Goal: Task Accomplishment & Management: Use online tool/utility

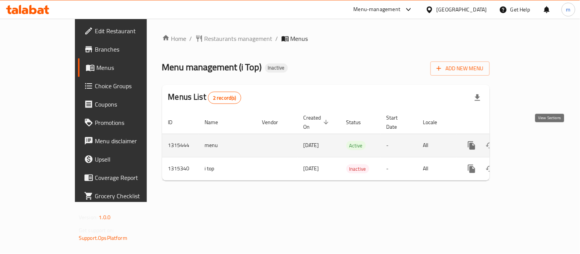
click at [531, 141] on icon "enhanced table" at bounding box center [526, 145] width 9 height 9
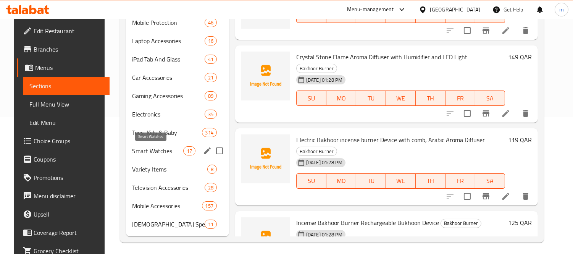
scroll to position [140, 0]
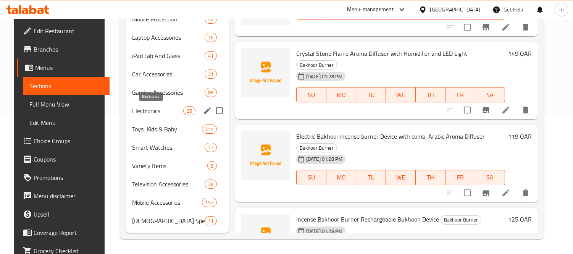
click at [132, 110] on span "Electronics" at bounding box center [157, 110] width 51 height 9
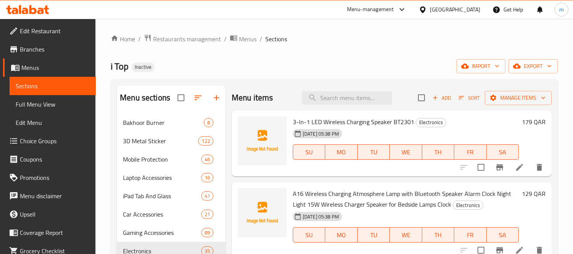
click at [313, 59] on div "i Top Inactive import export" at bounding box center [334, 66] width 447 height 14
click at [348, 106] on div "Menu items Add Sort Manage items" at bounding box center [392, 98] width 320 height 25
click at [346, 101] on input "search" at bounding box center [347, 97] width 90 height 13
paste input "Portable Cordless Handheld Vacuum Cleaner"
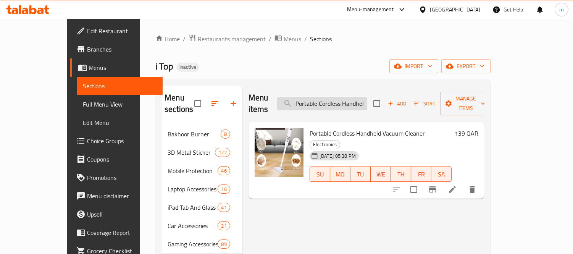
click at [352, 102] on input "Portable Cordless Handheld Vacuum Cleaner" at bounding box center [322, 103] width 90 height 13
paste input "Mesh Nebulizer JSL-W302 Steam Inhaler for Adults and Kids"
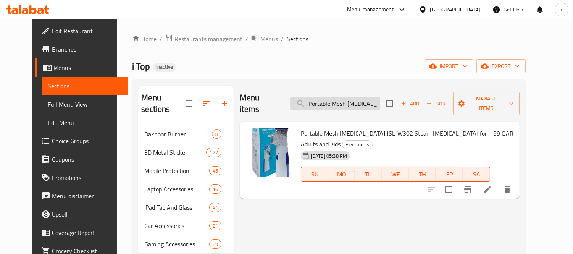
click at [335, 100] on input "Portable Mesh Nebulizer JSL-W302 Steam Inhaler for Adults and Kids" at bounding box center [335, 103] width 90 height 13
click at [345, 97] on input "Portable Mesh Nebulizer JSL-W302 Steam Inhaler for Adults and Kids" at bounding box center [335, 103] width 90 height 13
click at [346, 97] on input "Portable Mesh Nebulizer JSL-W302 Steam Inhaler for Adults and Kids" at bounding box center [335, 103] width 90 height 13
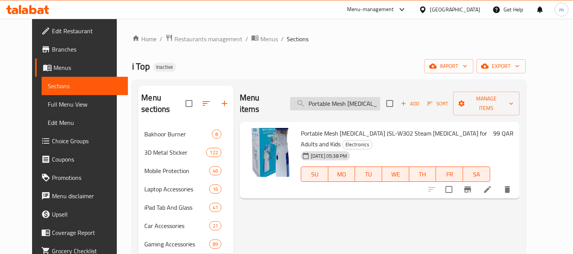
click at [346, 97] on input "Portable Mesh Nebulizer JSL-W302 Steam Inhaler for Adults and Kids" at bounding box center [335, 103] width 90 height 13
paste input "Qpro Q10 Magic Karaoke Bluetooth Mic"
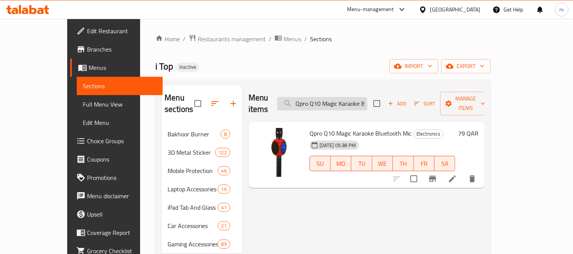
click at [346, 100] on input "Qpro Q10 Magic Karaoke Bluetooth Mic" at bounding box center [322, 103] width 90 height 13
paste input "R.VIHAN 3-in-1 Multifunctional Shaver"
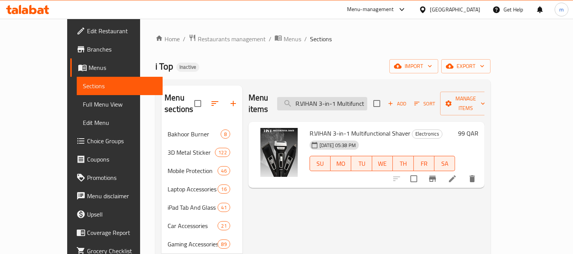
click at [346, 99] on input "R.VIHAN 3-in-1 Multifunctional Shaver" at bounding box center [322, 103] width 90 height 13
paste input "ebenuo RCP120 300W Portable power station | Portable generator 80000 Mah"
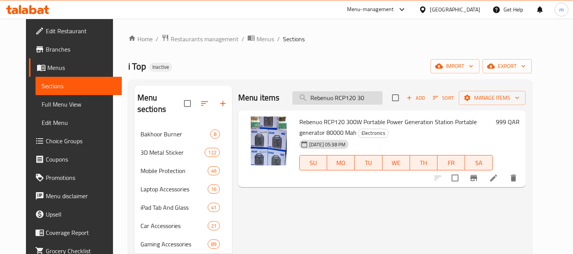
click at [343, 101] on input "Rebenuo RCP120 30" at bounding box center [338, 97] width 90 height 13
click at [365, 92] on input "Rebenuo RCP120 30" at bounding box center [338, 97] width 90 height 13
click at [358, 99] on input "Rebenuo RCP120 30" at bounding box center [338, 97] width 90 height 13
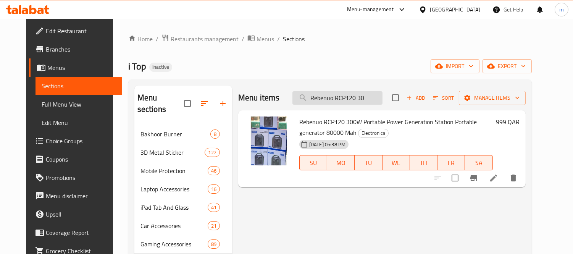
click at [358, 99] on input "Rebenuo RCP120 30" at bounding box center [338, 97] width 90 height 13
paste input "iversong Bluetooth Headphones Rhythm L9 Black"
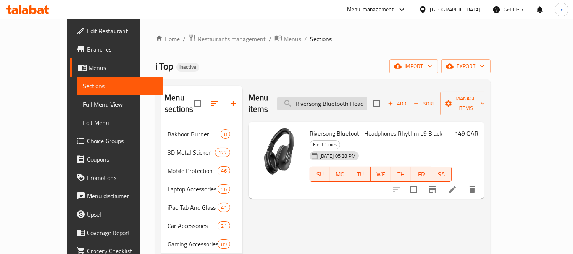
click at [350, 100] on input "Riversong Bluetooth Headphones Rhythm L9 Black" at bounding box center [322, 103] width 90 height 13
paste input "X-BT88SQ Retro Hand Hold Built-In Wireless Speaker"
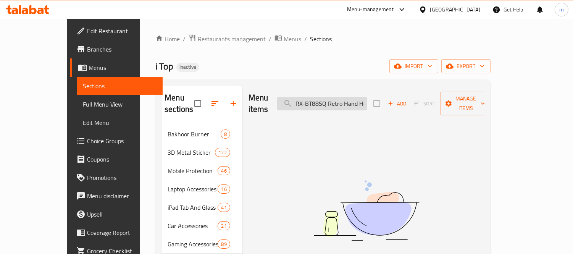
click at [342, 97] on input "RX-BT88SQ Retro Hand Hold Built-In Wireless Speaker" at bounding box center [322, 103] width 90 height 13
paste input "search"
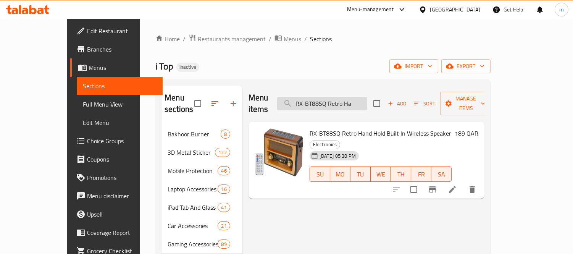
click at [342, 98] on input "RX-BT88SQ Retro Ha" at bounding box center [322, 103] width 90 height 13
paste input "Singing Live Sound Card V8S"
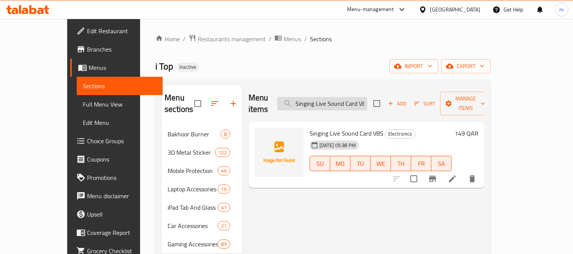
click at [338, 101] on input "Singing Live Sound Card V8S" at bounding box center [322, 103] width 90 height 13
paste input "mart Berry M25 Karaoke Speaker"
click at [359, 102] on input "Smart Berry M25 Karaoke Speaker" at bounding box center [322, 103] width 90 height 13
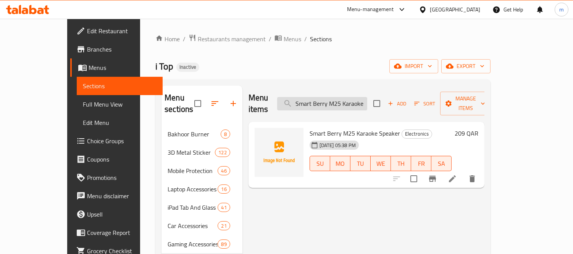
click at [359, 102] on input "Smart Berry M25 Karaoke Speaker" at bounding box center [322, 103] width 90 height 13
paste input "MARTBERRY S62 Bluetooth"
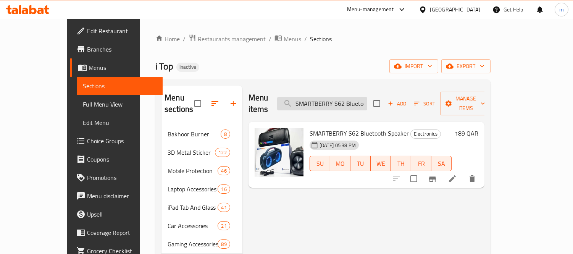
click at [349, 97] on input "SMARTBERRY S62 Bluetooth Speaker" at bounding box center [322, 103] width 90 height 13
paste input "OCKET WITH UNIVERSAL PORT"
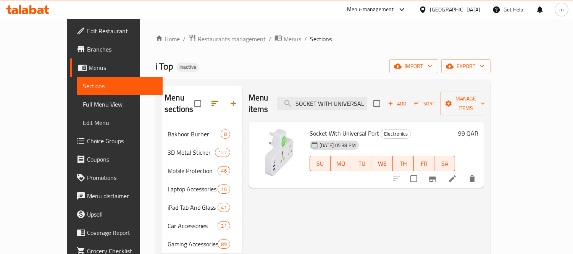
click at [335, 105] on div "Menu items SOCKET WITH UNIVERSAL PORT Add Sort Manage items" at bounding box center [367, 104] width 236 height 36
click at [338, 99] on input "SOCKET WITH UNIVERSAL PORT" at bounding box center [322, 103] width 90 height 13
paste input "TP-Link 300Mbps Wi-Fi Range Extender"
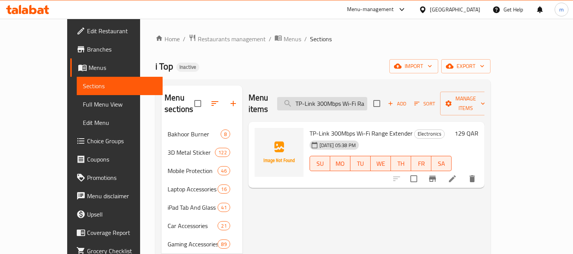
click at [338, 97] on input "TP-Link 300Mbps Wi-Fi Range Extender" at bounding box center [322, 103] width 90 height 13
paste input "AC750 Wireless Dual Band Routerc Archer C20"
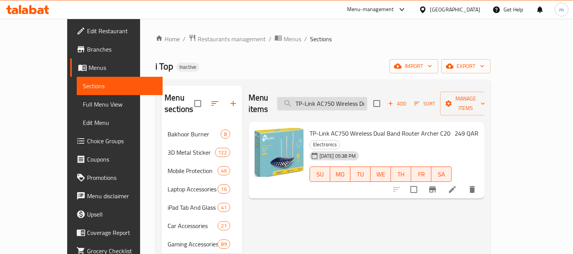
click at [346, 100] on input "TP-Link AC750 Wireless Dual Band Route" at bounding box center [322, 103] width 90 height 13
paste input "rcher C50 AC1200 Wireless Dual Band Router"
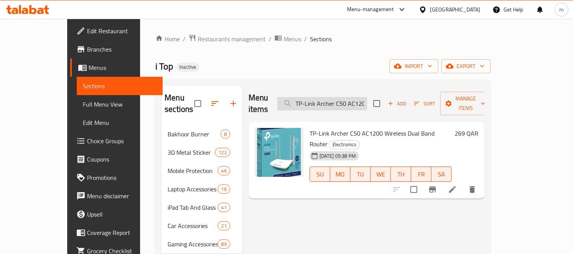
click at [347, 99] on input "TP-Link Archer C50 AC1200 Wireless Dual Band Router" at bounding box center [322, 103] width 90 height 13
paste input "RE190 AC750 WLAN repeater 750Mbps 5GHz/2,4GHz, WiFi-versterker met stekker, sig…"
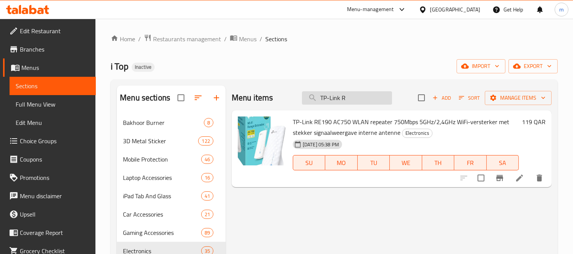
click at [335, 100] on input "TP-Link R" at bounding box center [347, 97] width 90 height 13
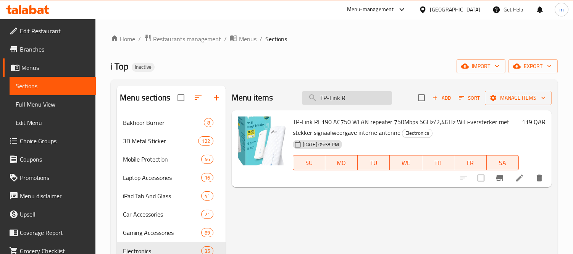
paste input "TL-WR840N 300 Mbps Wireless N Router - Whit"
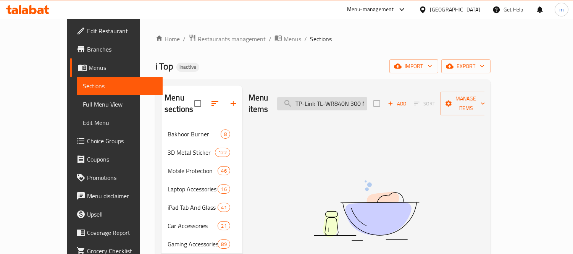
click at [348, 101] on input "TP-Link TL-WR840N 300 Mbps Wireless N Router - Whit" at bounding box center [322, 103] width 90 height 13
paste input "Yesido EP04 Over Ear Handfree Stereo Wireless with Mic High Fidelity Stereo Stu…"
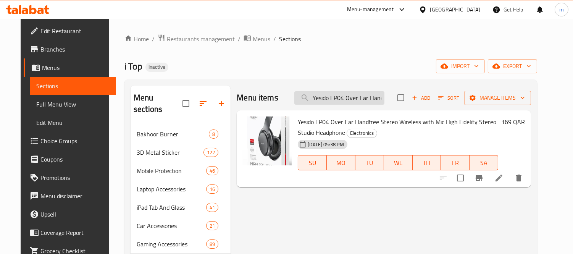
click at [344, 98] on input "Yesido EP04 Over Ear Handfree Stereo Wireless with Mic High Fidelity Stereo Stu…" at bounding box center [340, 97] width 90 height 13
paste input "ESIDO Foldable Desk Lamp With LCD Function, 10W Wireless Charging - DS20"
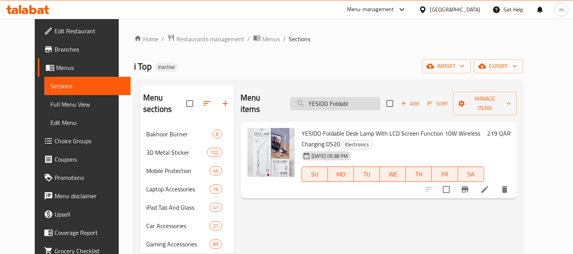
click at [348, 100] on input "YESIDO Foldabl" at bounding box center [335, 103] width 90 height 13
paste input "Waterproof Vintage -t9 Metal Hair Cutting Trimmer Usb Charging"
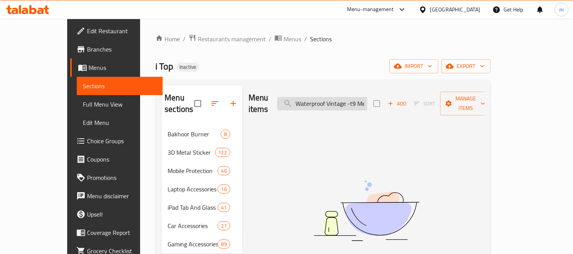
click at [329, 100] on input "Waterproof Vintage -t9 Metal" at bounding box center [322, 103] width 90 height 13
paste input "ireless Electric Mop"
click at [332, 102] on input "Wireless Electric Mop" at bounding box center [322, 103] width 90 height 13
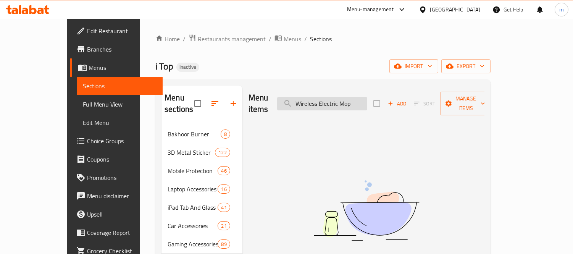
click at [332, 102] on input "Wireless Electric Mop" at bounding box center [322, 103] width 90 height 13
paste input "Rgb Led Soft Ring Light Mj18"
type input "R"
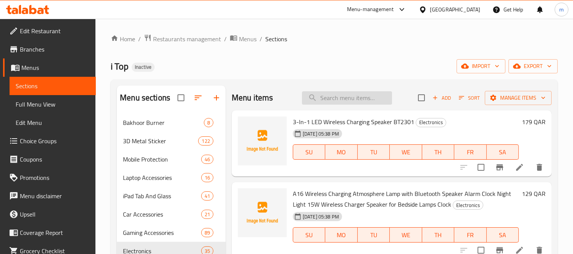
click at [350, 101] on input "search" at bounding box center [347, 97] width 90 height 13
paste input "Rgb Led Soft Ring Light Mj18"
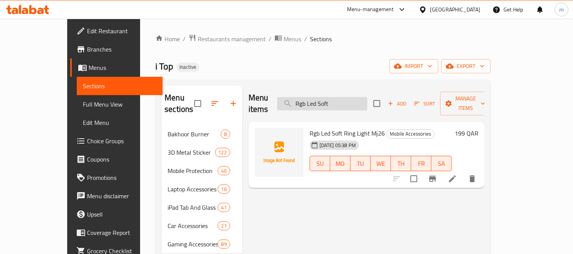
click at [347, 101] on input "Rgb Led Soft" at bounding box center [322, 103] width 90 height 13
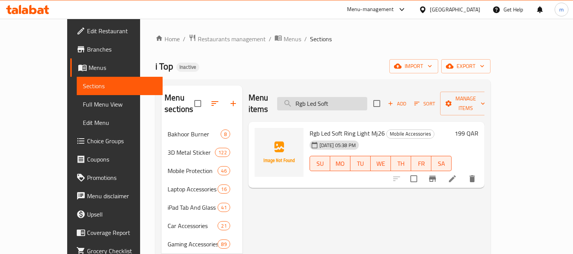
paste input "Temperture Control Straightener Comb Fh909"
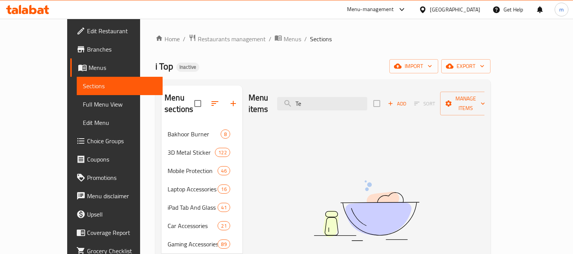
type input "T"
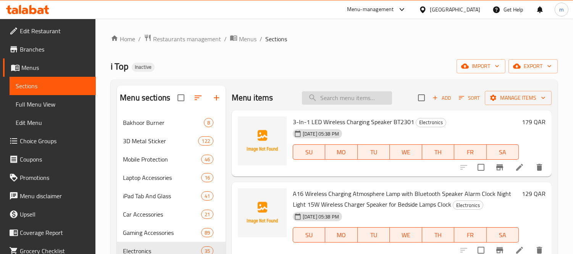
click at [335, 100] on input "search" at bounding box center [347, 97] width 90 height 13
paste input "Temperture Control Straightener Comb Fh909"
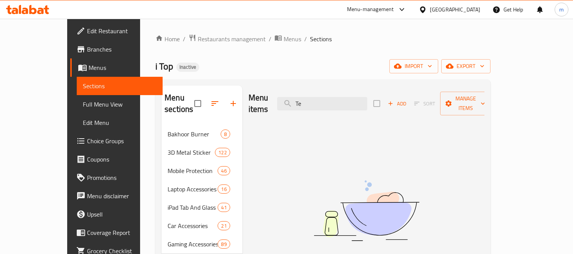
type input "T"
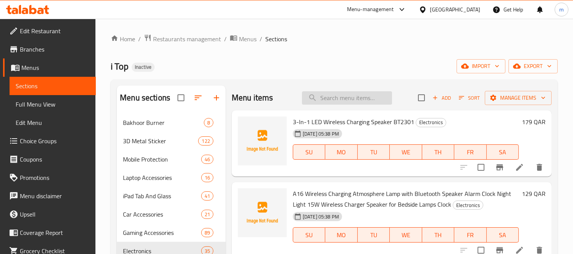
click at [349, 98] on input "search" at bounding box center [347, 97] width 90 height 13
paste input "Vintage T9 Hair Trimmer For Men Trimmer"
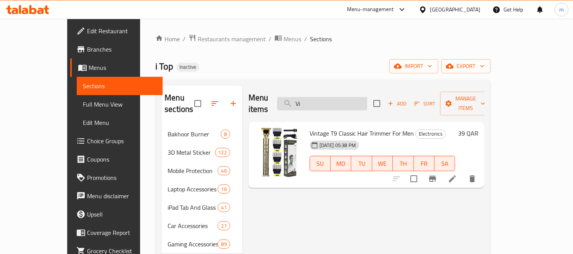
type input "V"
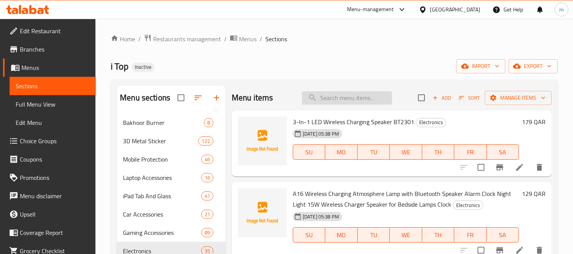
click at [334, 99] on input "search" at bounding box center [347, 97] width 90 height 13
paste input "Vintage T9 Hair Trimmer For Men Trimmer"
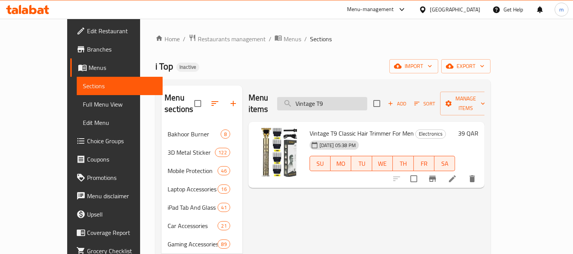
click at [336, 100] on input "Vintage T9" at bounding box center [322, 103] width 90 height 13
paste input "Joy Professional 3 In 1 Hair Dryer & Styler Hair Styling Brush"
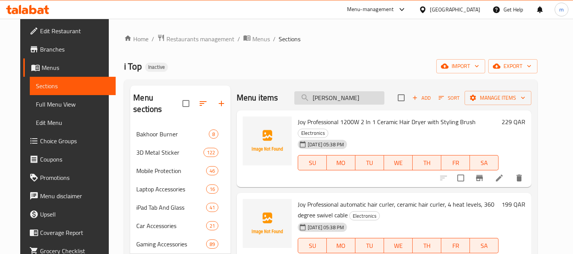
click at [344, 101] on input "Joy Professio" at bounding box center [340, 97] width 90 height 13
paste input "KOLEER Bluetooth Speaker"
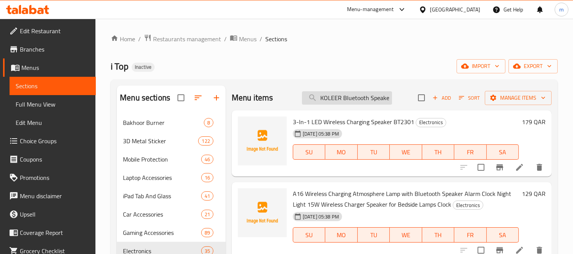
click at [350, 99] on input "KOLEER Bluetooth Speaker" at bounding box center [347, 97] width 90 height 13
paste input "m23 karoke s"
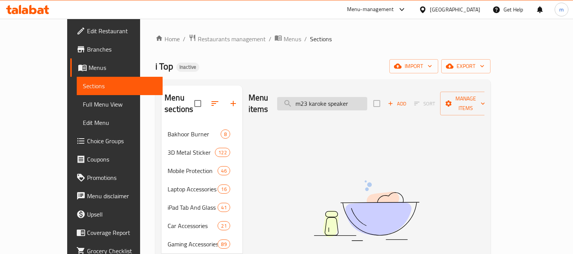
click at [368, 100] on input "m23 karoke speaker" at bounding box center [322, 103] width 90 height 13
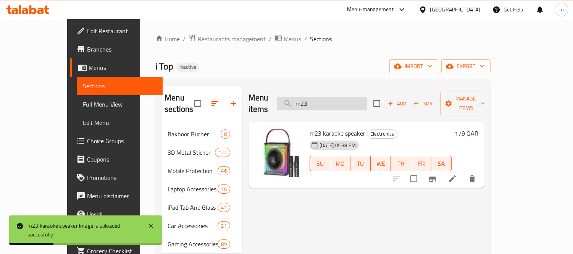
click at [329, 97] on input "m23" at bounding box center [322, 103] width 90 height 13
paste input "Mes 777 Vacuum Cleaner"
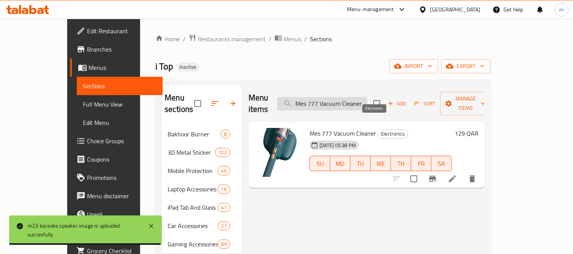
click at [350, 101] on input "Mes 777 Vacuum Cleaner" at bounding box center [322, 103] width 90 height 13
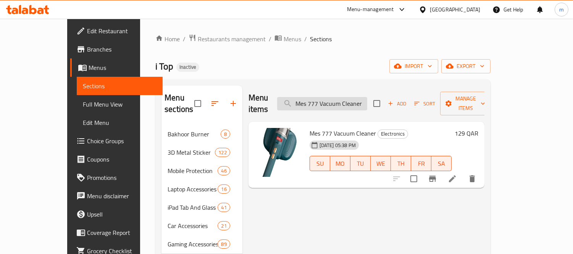
click at [350, 101] on input "Mes 777 Vacuum Cleaner" at bounding box center [322, 103] width 90 height 13
paste input "3-In-1 Led Wireless Charging Speaker BT2301"
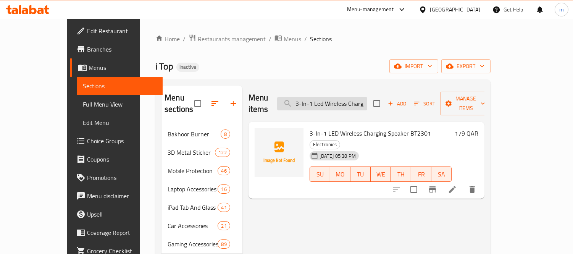
click at [335, 97] on input "3-In-1 Led Wireless Charging Speaker BT2301" at bounding box center [322, 103] width 90 height 13
paste input "A16 Wireless Charging Atmosphere Lamp with Bluetooth Speaker Alarm Clock Night …"
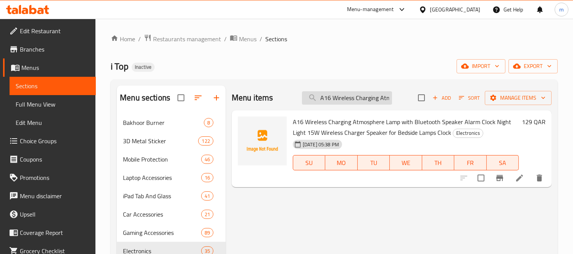
click at [359, 101] on input "A16 Wireless Charging Atmosphere Lamp with Bluetooth Speaker Alarm Clock Night …" at bounding box center [347, 97] width 90 height 13
paste input "BOROFONE Wireless headphones BO18 Cat ear"
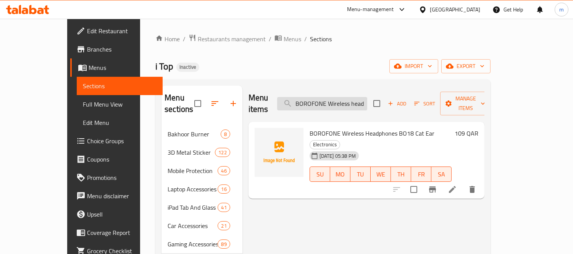
click at [337, 101] on input "BOROFONE Wireless headphones BO18 Cat ear" at bounding box center [322, 103] width 90 height 13
paste input "rodu BTS-1990 Double 8″ Speake"
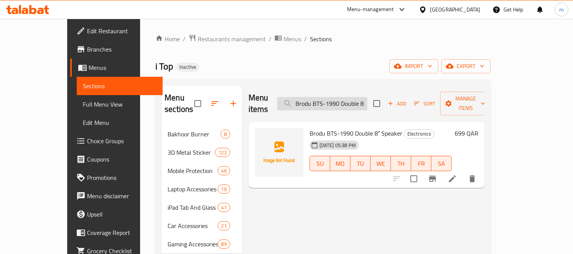
click at [338, 102] on input "Brodu BTS-1990 Double 8″ Speaker" at bounding box center [322, 103] width 90 height 13
paste input "Extention Power Socket 7204u"
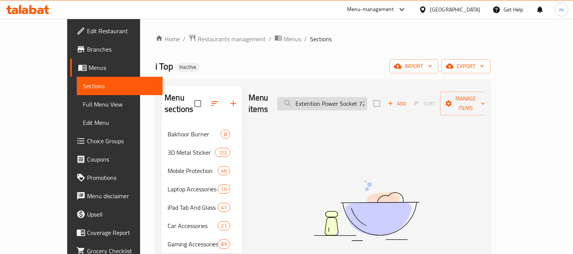
click at [336, 100] on input "Extention Power Socket 7204u" at bounding box center [322, 103] width 90 height 13
paste input "Green Lion Stamford Wireless/Bluetooth"
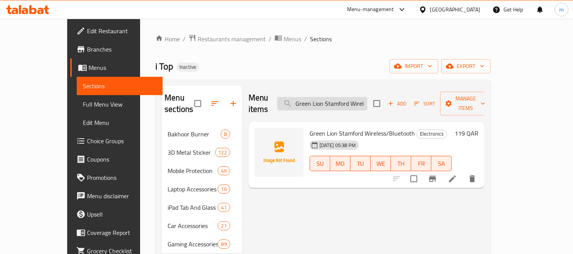
click at [339, 102] on input "Green Lion Stamford Wireless/Bluetooth" at bounding box center [322, 103] width 90 height 13
paste input "REEN LION SUNSTONE HEAD PHONE"
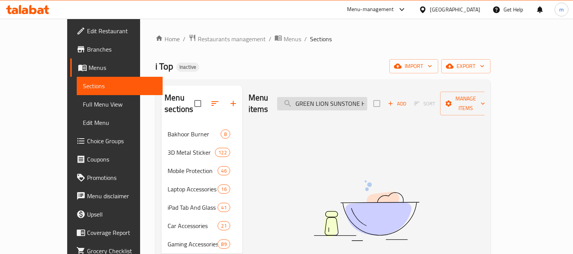
click at [350, 97] on input "GREEN LION SUNSTONE HEAD PHONE" at bounding box center [322, 103] width 90 height 13
paste input "hopestar Party One Bluetooth Speaker"
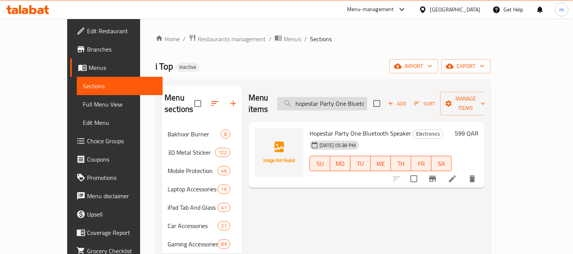
click at [342, 101] on input "hopestar Party One Bluetooth Speaker" at bounding box center [322, 103] width 90 height 13
paste input "Joy Professional 1200W 2 In 1 Ceramic Hair Dryer & Styl"
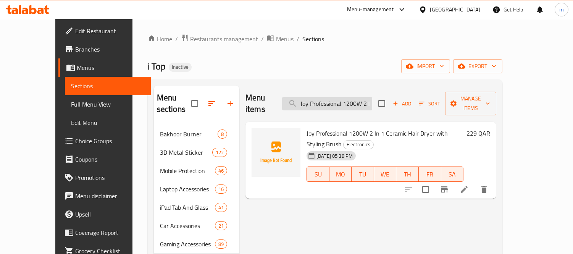
drag, startPoint x: 345, startPoint y: 89, endPoint x: 342, endPoint y: 94, distance: 5.5
click at [345, 89] on div "Menu items Joy Professional 1200W 2 In 1 Ceramic Hair Dr Add Sort Manage items" at bounding box center [371, 104] width 251 height 36
click at [342, 97] on input "Joy Professional 1200W 2 In 1 Ceramic Hair Dr" at bounding box center [327, 103] width 90 height 13
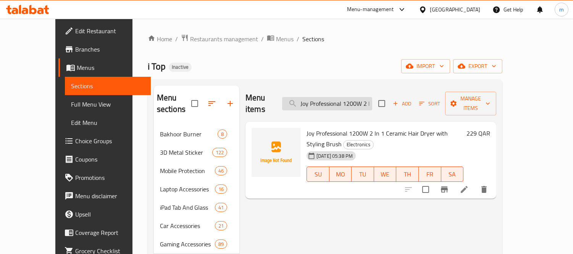
paste input "automatic hair curler, ceramic hair curler, 4 heat levels, 360 degree swivel ca…"
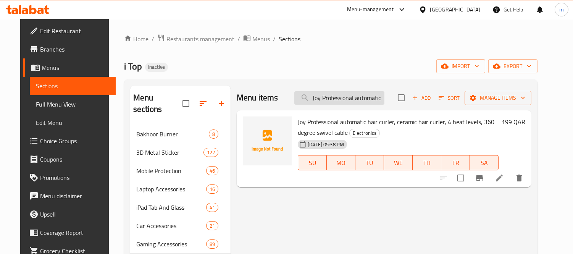
click at [358, 97] on input "Joy Professional automatic hair curler, ceramic hair curler, 4 heat levels, 360…" at bounding box center [340, 97] width 90 height 13
paste input "Live Sound Card Music Recording Interactive Effects One-click Noise Reduction S…"
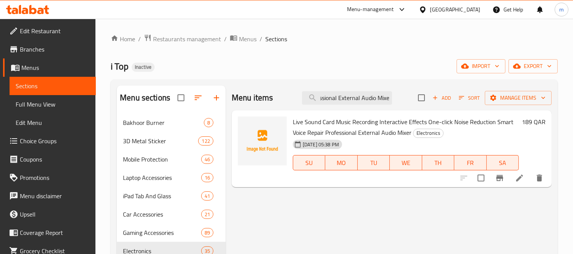
type input "Live Sound Card Music Recording Interactive Effects One-click Noise Reduction S…"
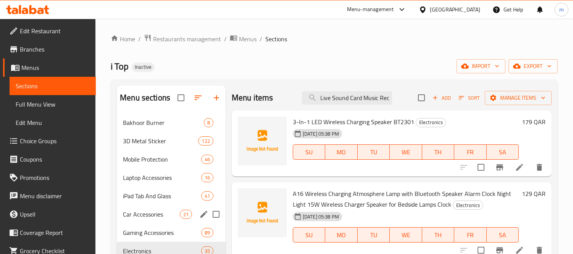
scroll to position [85, 0]
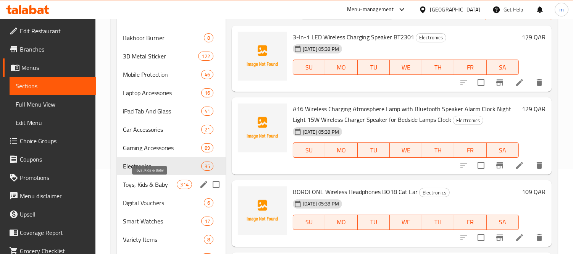
click at [156, 184] on span "Toys, Kids & Baby" at bounding box center [150, 184] width 54 height 9
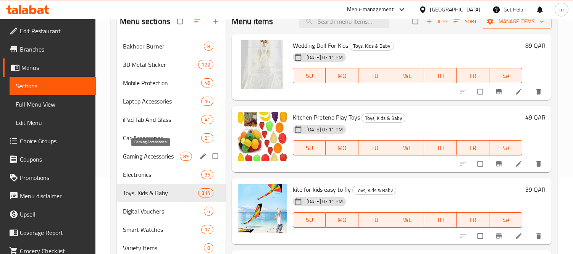
scroll to position [127, 0]
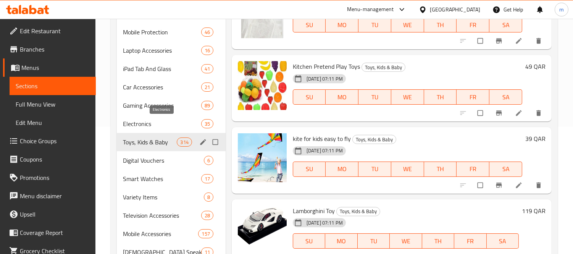
drag, startPoint x: 150, startPoint y: 142, endPoint x: 345, endPoint y: 79, distance: 205.0
click at [150, 142] on span "Toys, Kids & Baby" at bounding box center [150, 142] width 54 height 9
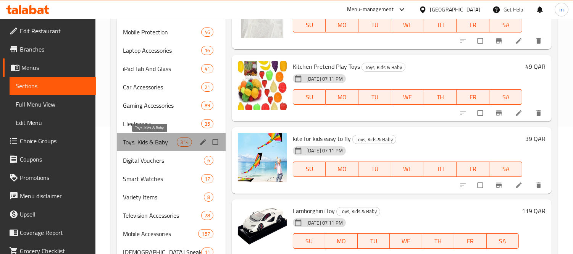
drag, startPoint x: 167, startPoint y: 145, endPoint x: 125, endPoint y: 145, distance: 42.4
click at [125, 145] on span "Toys, Kids & Baby" at bounding box center [150, 142] width 54 height 9
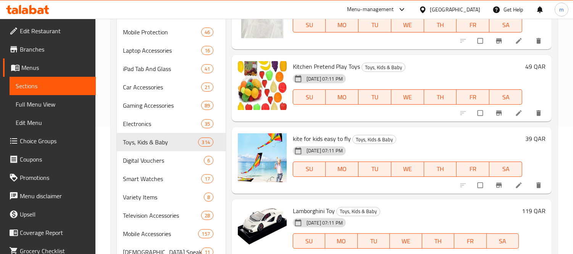
scroll to position [0, 0]
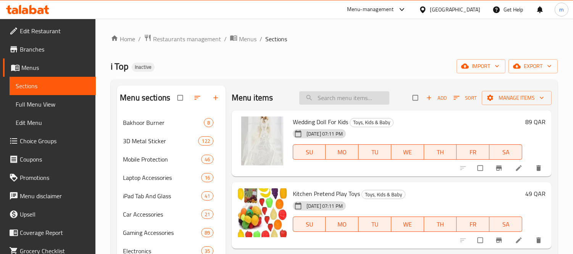
click at [338, 101] on input "search" at bounding box center [345, 97] width 90 height 13
paste input "Intex Giant Tire Tube 59252"
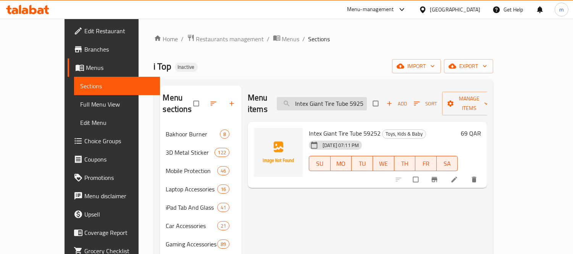
click at [343, 98] on input "Intex Giant Tire Tube 59252" at bounding box center [322, 103] width 90 height 13
paste input "Bop Bag 44669 91Cm"
click at [331, 102] on input "Intex Bop Bag 44669 91Cm" at bounding box center [322, 103] width 90 height 13
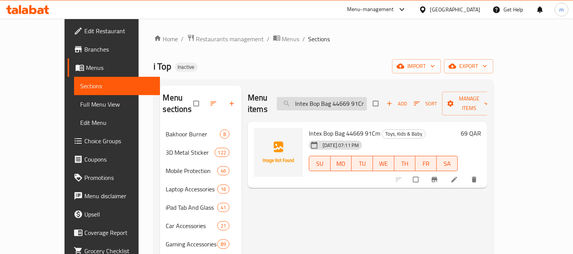
click at [331, 102] on input "Intex Bop Bag 44669 91Cm" at bounding box center [322, 103] width 90 height 13
paste input "intex arm ring 56669"
click at [331, 102] on input "intex arm ring 56669" at bounding box center [322, 103] width 90 height 13
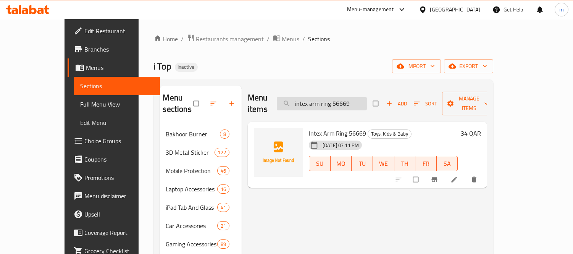
click at [331, 102] on input "intex arm ring 56669" at bounding box center [322, 103] width 90 height 13
paste input "Intex 68556 Inflatable Happy Animal Chair For Kids"
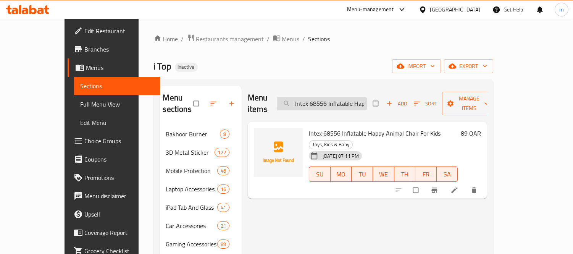
click at [333, 102] on input "Intex 68556 Inflatable Happy Animal Chair For Kids" at bounding box center [322, 103] width 90 height 13
paste input "57104 Baby Pool (86Cm X 25Cm)"
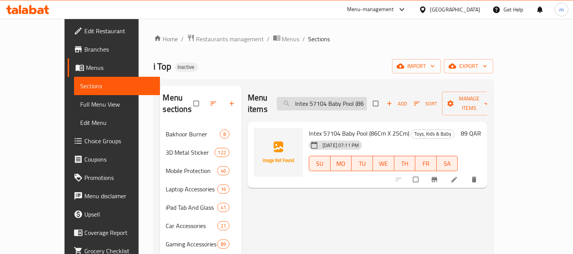
click at [367, 97] on input "Intex 57104 Baby Pool (86Cm X 25Cm)" at bounding box center [322, 103] width 90 height 13
paste input "- Wave Rider Swim Set (55647"
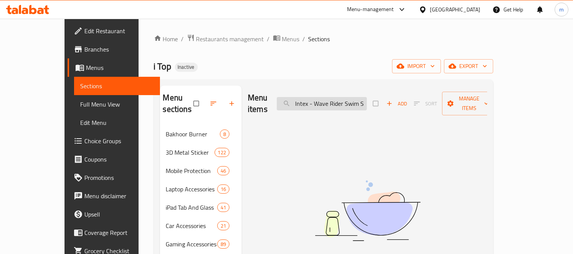
click at [351, 97] on input "Intex - Wave Rider Swim Set (55647)" at bounding box center [322, 103] width 90 height 13
paste input "Surf Rider Masks (55975"
click at [339, 104] on input "Intex - Surf Rider Masks (55975)" at bounding box center [322, 103] width 90 height 13
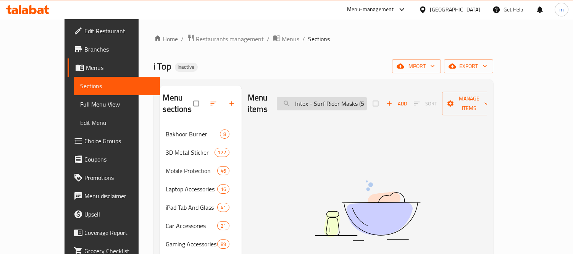
click at [339, 104] on input "Intex - Surf Rider Masks (55975)" at bounding box center [322, 103] width 90 height 13
paste input "Huanger Early Educational Learning Baby HE0151"
click at [337, 97] on input "Huanger Early Educational Learning Baby HE0151" at bounding box center [322, 103] width 90 height 13
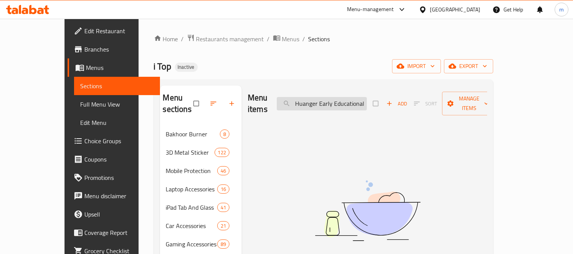
click at [337, 97] on input "Huanger Early Educational Learning Baby HE0151" at bounding box center [322, 103] width 90 height 13
paste input "- Roll Ball Tower (He0293)"
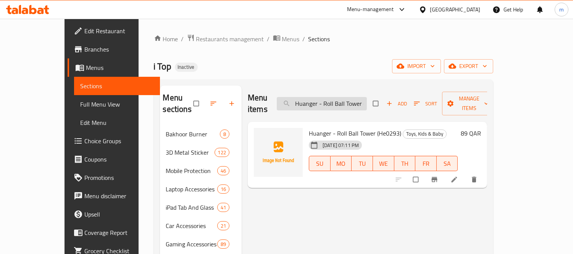
click at [354, 104] on input "Huanger - Roll Ball Tower (He0293)" at bounding box center [322, 103] width 90 height 13
paste input "hot sale lamborghini countpatch lpi 800-4 classic diecast"
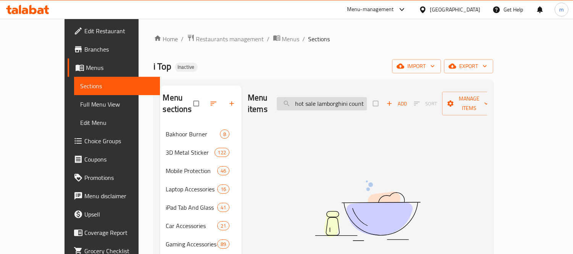
click at [345, 100] on input "hot sale lamborghini countpatch lpi 800-4 classic diecast" at bounding box center [322, 103] width 90 height 13
paste input "Hero Attack Soft Gun"
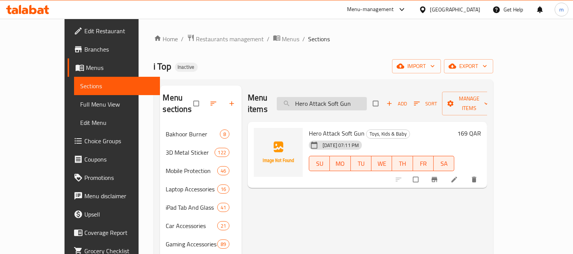
click at [335, 103] on input "Hero Attack Soft Gun" at bounding box center [322, 103] width 90 height 13
paste input "licopter with Radio Remote Control and Mini Hand Sensor"
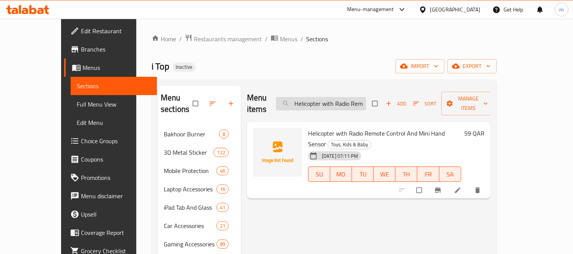
click at [338, 99] on input "Helicopter with Radio Remote Control and Mini Hand Sensor" at bounding box center [321, 103] width 90 height 13
paste input "Toy"
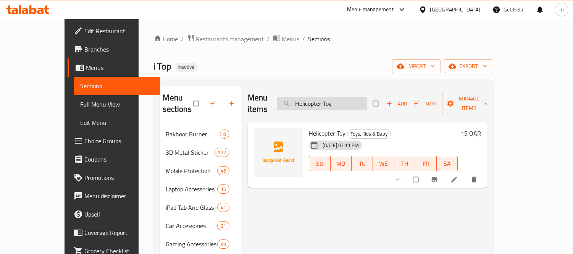
click at [326, 97] on input "Helicopter Toy" at bounding box center [322, 103] width 90 height 13
paste input "ala Toy Kids Football Set"
click at [345, 104] on input "Hala Toy Kids Football Set" at bounding box center [322, 103] width 90 height 13
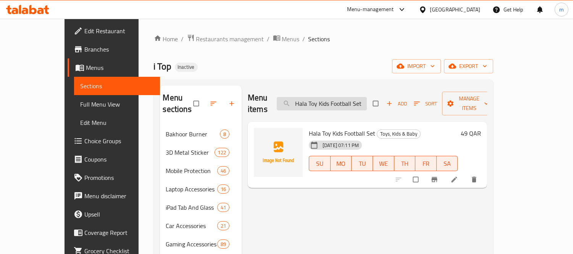
click at [345, 104] on input "Hala Toy Kids Football Set" at bounding box center [322, 103] width 90 height 13
paste input "Giant Fly"
click at [328, 100] on input "Giant Fly" at bounding box center [322, 103] width 90 height 13
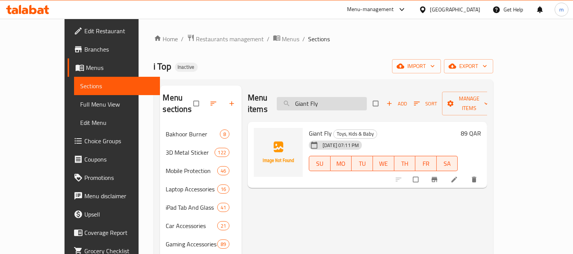
click at [329, 100] on input "Giant Fly" at bounding box center [322, 103] width 90 height 13
paste input "Fx7833 Rubik'S Cube Set"
click at [337, 99] on input "Fx7833 Rubik'S Cube Set" at bounding box center [322, 103] width 90 height 13
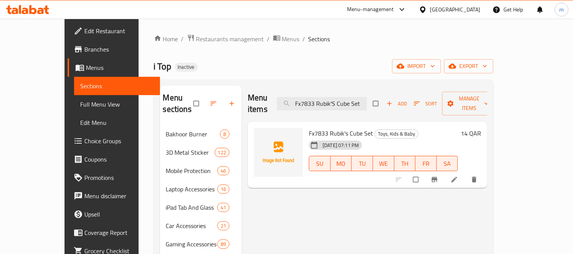
paste input "usion Kids Tricycle"
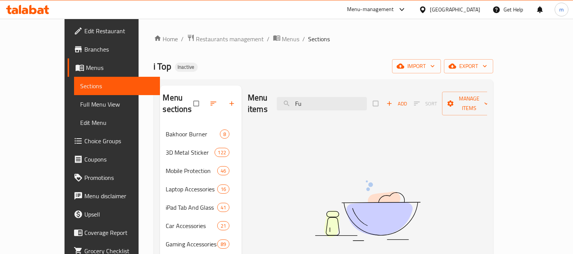
type input "F"
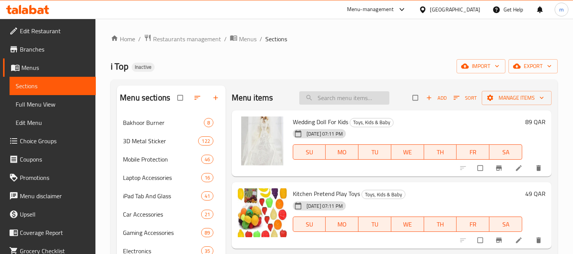
click at [353, 101] on input "search" at bounding box center [345, 97] width 90 height 13
paste input "frozen baby doll big size"
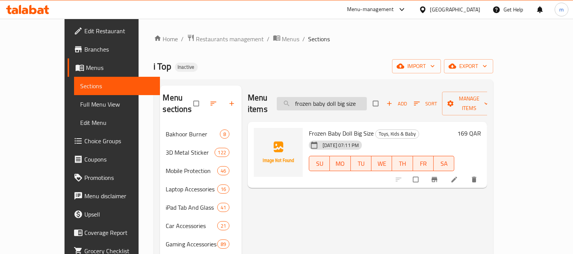
click at [345, 97] on input "frozen baby doll big size" at bounding box center [322, 103] width 90 height 13
paste input "Flexible Baby Doll Ht-rs26"
click at [334, 102] on input "Flexible Baby Doll Ht-rs26" at bounding box center [322, 103] width 90 height 13
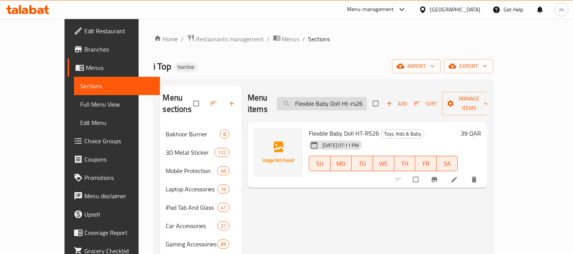
click at [334, 102] on input "Flexible Baby Doll Ht-rs26" at bounding box center [322, 103] width 90 height 13
paste input "ishing Game for Kids"
click at [337, 98] on input "Fishing Game for Kids" at bounding box center [322, 103] width 90 height 13
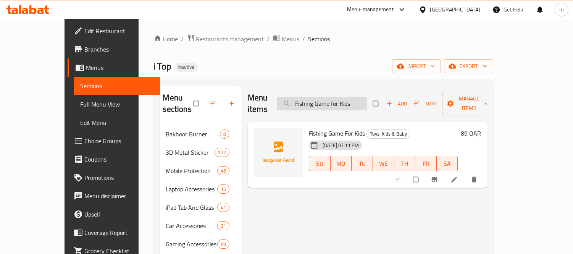
click at [337, 98] on input "Fishing Game for Kids" at bounding box center [322, 103] width 90 height 13
paste input "Mini Jungle Animals Toys Set"
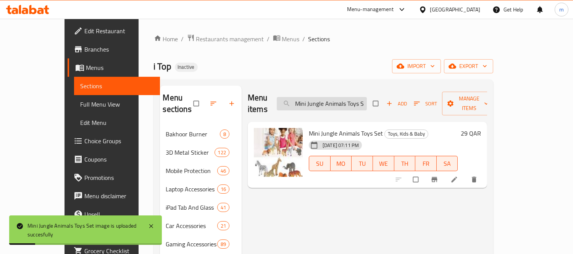
click at [348, 97] on input "Mini Jungle Animals Toys Set" at bounding box center [322, 103] width 90 height 13
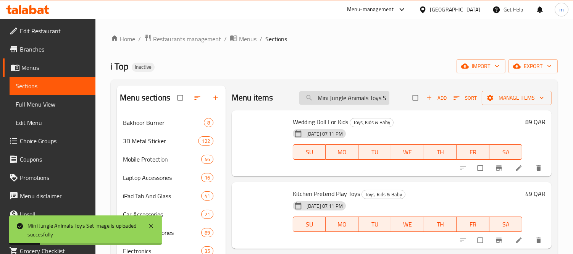
click at [335, 99] on input "Mini Jungle Animals Toys Set" at bounding box center [345, 97] width 90 height 13
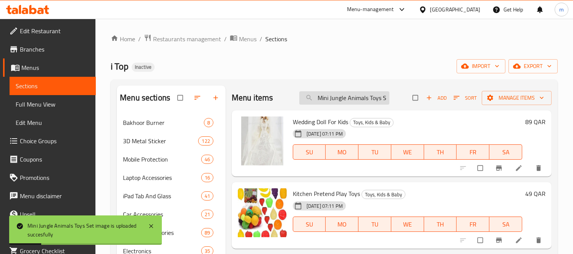
click at [335, 99] on input "Mini Jungle Animals Toys Set" at bounding box center [345, 97] width 90 height 13
paste input "Football"
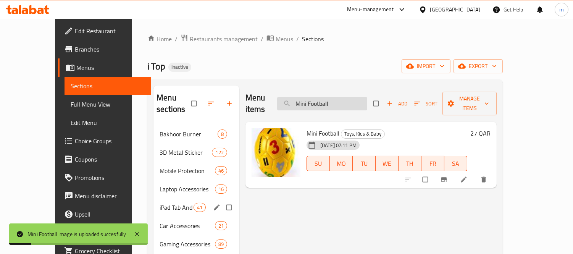
click at [344, 101] on input "Mini Football" at bounding box center [322, 103] width 90 height 13
click at [339, 97] on input "Mini Football" at bounding box center [322, 103] width 90 height 13
click at [337, 97] on input "Mini Football" at bounding box center [322, 103] width 90 height 13
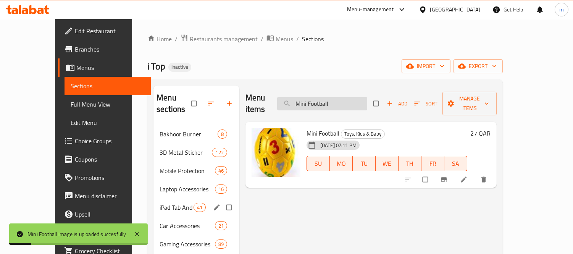
click at [342, 100] on input "Mini Football" at bounding box center [322, 103] width 90 height 13
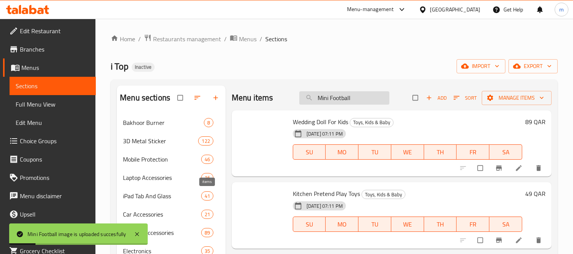
click at [342, 100] on input "Mini Football" at bounding box center [345, 97] width 90 height 13
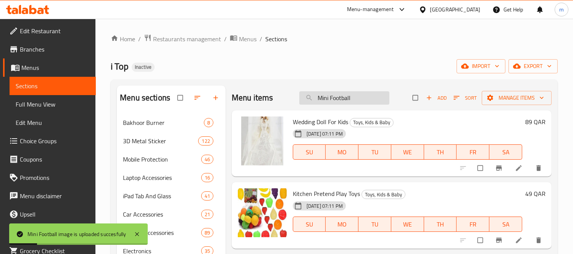
click at [342, 100] on input "Mini Football" at bounding box center [345, 97] width 90 height 13
paste input "Water Ring Toss Game"
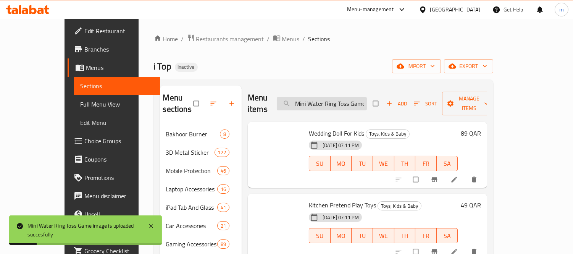
click at [340, 100] on input "Mini Water Ring Toss Game" at bounding box center [322, 103] width 90 height 13
click at [337, 97] on input "Mini Water Ring Toss Game" at bounding box center [322, 103] width 90 height 13
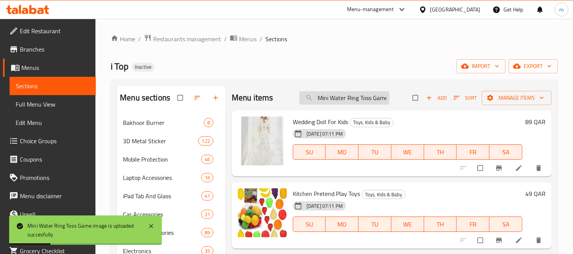
click at [337, 101] on input "Mini Water Ring Toss Game" at bounding box center [345, 97] width 90 height 13
click at [337, 98] on input "Mini Water Ring Toss Game" at bounding box center [345, 97] width 90 height 13
paste input "Doctor Tabl"
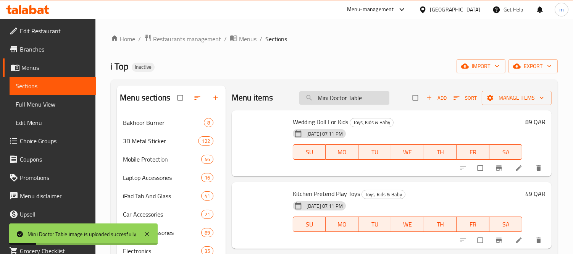
click at [339, 97] on input "Mini Doctor Table" at bounding box center [345, 97] width 90 height 13
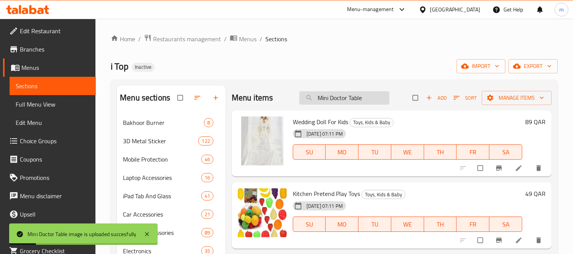
paste input "Alloy Racing Bicyc"
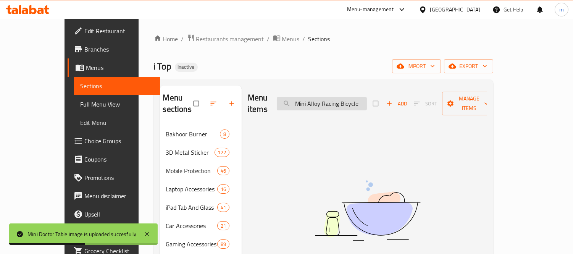
click at [348, 101] on input "Mini Alloy Racing Bicycle" at bounding box center [322, 103] width 90 height 13
paste input "search"
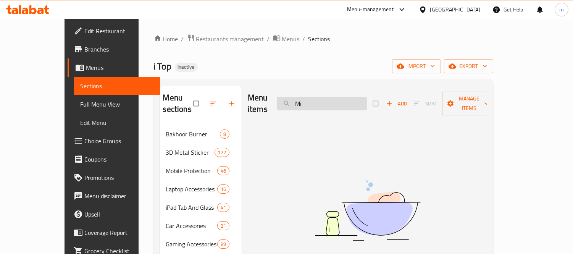
type input "M"
click at [344, 97] on input "search" at bounding box center [322, 103] width 90 height 13
paste input "Military Helicopter"
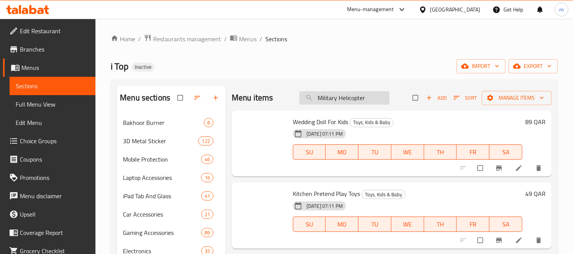
click at [334, 100] on input "Military Helicopter" at bounding box center [345, 97] width 90 height 13
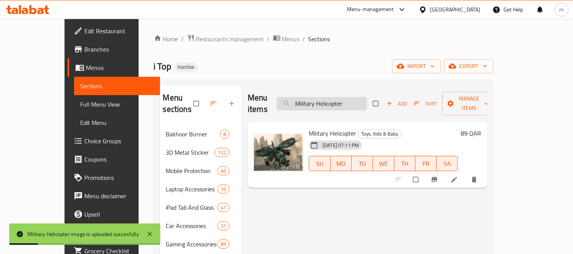
click at [353, 97] on input "Military Helicopter" at bounding box center [322, 103] width 90 height 13
click at [356, 98] on input "Military Helicopter" at bounding box center [322, 103] width 90 height 13
click at [345, 98] on input "Military Helicopter" at bounding box center [322, 103] width 90 height 13
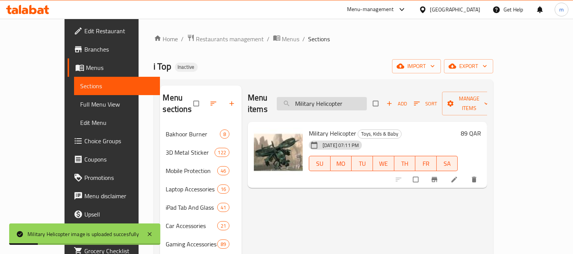
click at [345, 98] on input "Military Helicopter" at bounding box center [322, 103] width 90 height 13
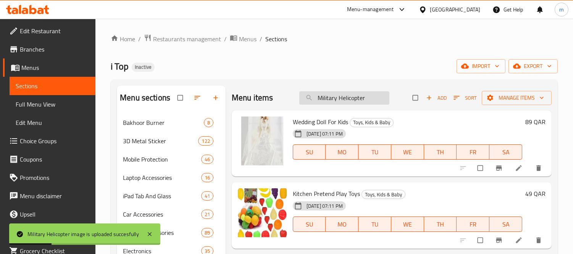
paste input "crophone For Kids"
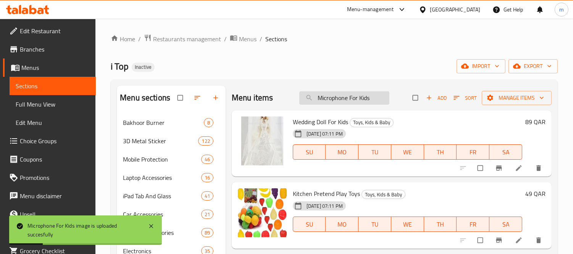
click at [336, 100] on input "Microphone For Kids" at bounding box center [345, 97] width 90 height 13
paste input "key Mouse Teddy Bear"
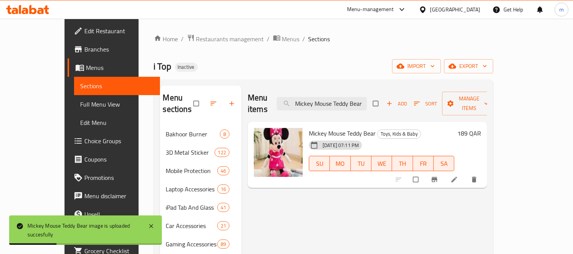
click at [344, 98] on input "Mickey Mouse Teddy Bear" at bounding box center [322, 103] width 90 height 13
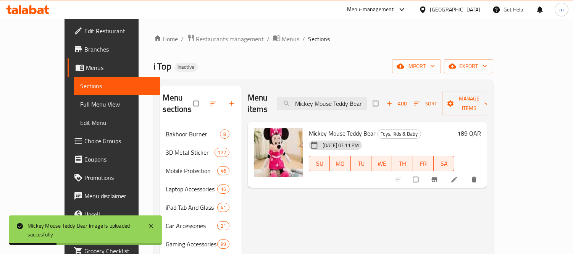
click at [344, 98] on input "Mickey Mouse Teddy Bear" at bounding box center [322, 103] width 90 height 13
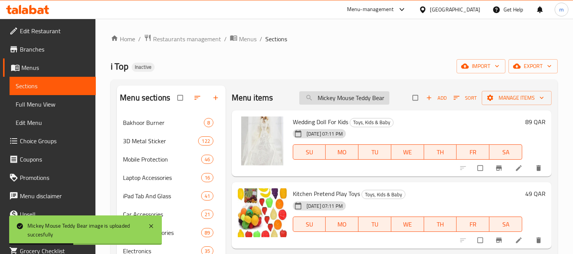
paste input "red"
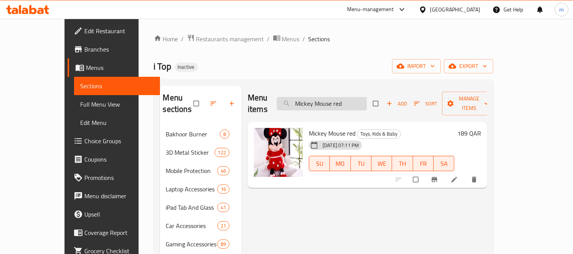
click at [360, 100] on input "Mickey Mouse red" at bounding box center [322, 103] width 90 height 13
paste input "Water Gun, Blue HT-1022"
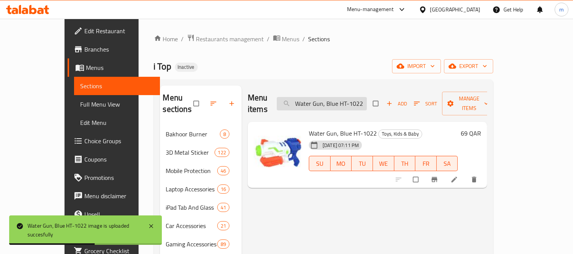
click at [333, 98] on input "Water Gun, Blue HT-1022" at bounding box center [322, 103] width 90 height 13
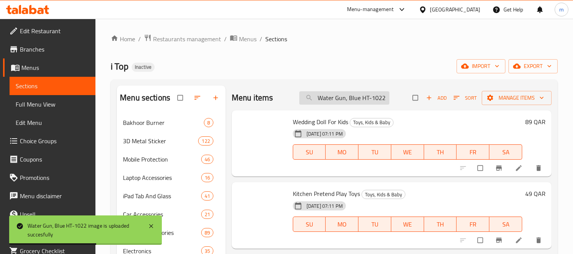
click at [335, 96] on input "Water Gun, Blue HT-1022" at bounding box center [345, 97] width 90 height 13
paste input "water game"
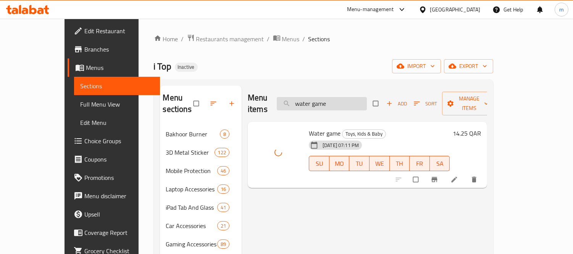
click at [337, 100] on input "water game" at bounding box center [322, 103] width 90 height 13
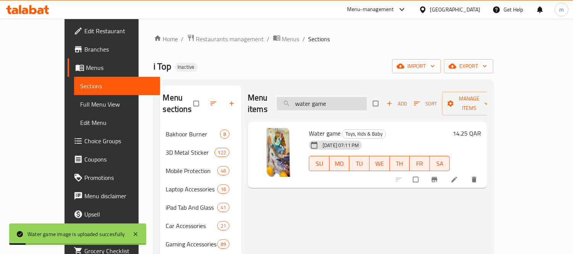
paste input "Water Balloons v21-4b"
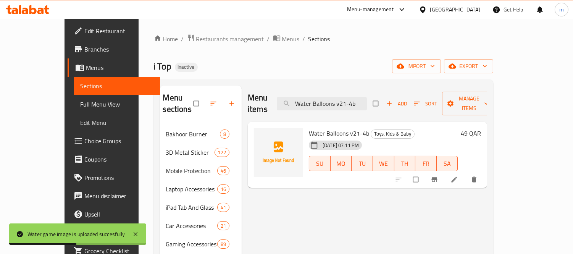
type input "Water Balloons v21-4b"
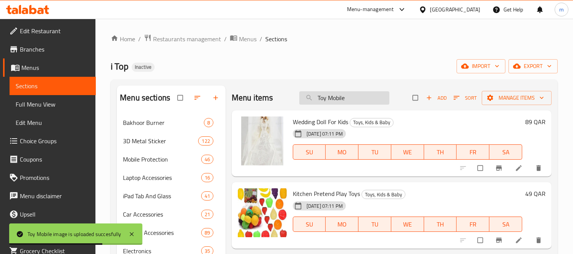
click at [325, 101] on input "Toy Mobile" at bounding box center [345, 97] width 90 height 13
paste input "Gun Ak-818"
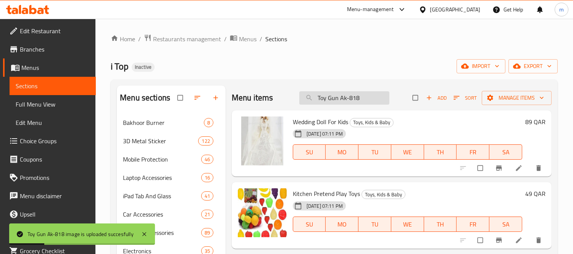
click at [340, 100] on input "Toy Gun Ak-818" at bounding box center [345, 97] width 90 height 13
paste input "For Kids With Light And Sound Vehicle"
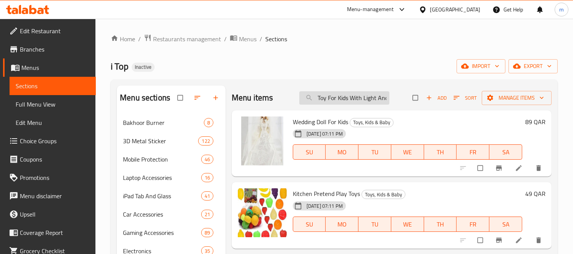
click at [345, 99] on input "Toy For Kids With Light And Sound Vehicle" at bounding box center [345, 97] width 90 height 13
paste input "Car, Mini Excavator"
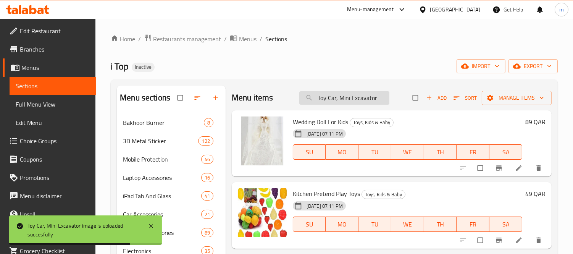
click at [363, 97] on input "Toy Car, Mini Excavator" at bounding box center [345, 97] width 90 height 13
paste input "SPAIDER MAN TOY SMALL SIZE"
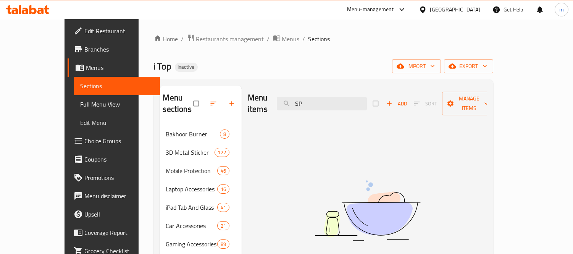
type input "S"
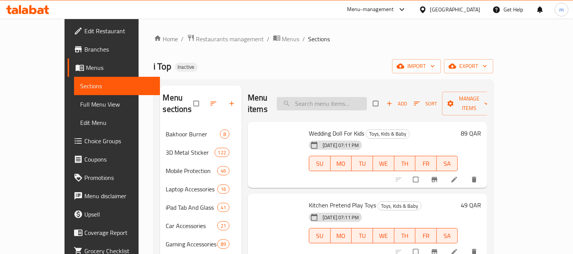
click at [337, 97] on input "search" at bounding box center [322, 103] width 90 height 13
paste input "Smart Pet Dog"
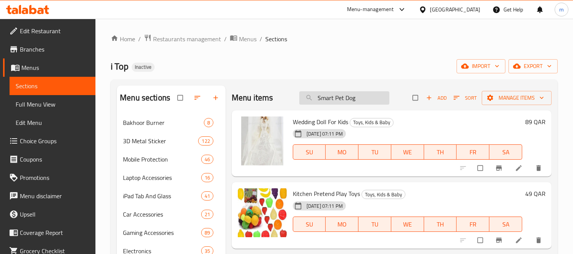
click at [337, 94] on input "Smart Pet Dog" at bounding box center [345, 97] width 90 height 13
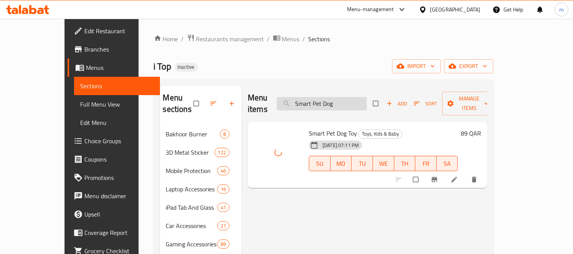
click at [349, 99] on input "Smart Pet Dog" at bounding box center [322, 103] width 90 height 13
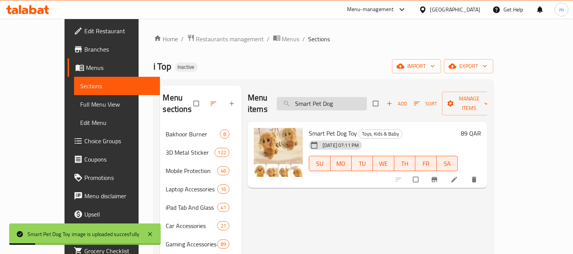
click at [349, 99] on input "Smart Pet Dog" at bounding box center [322, 103] width 90 height 13
paste input "Wd1 58480 152Cm*56Cmaquarium Pool"
type input "Wd1 58480 152Cm*56Cmaquarium Pool"
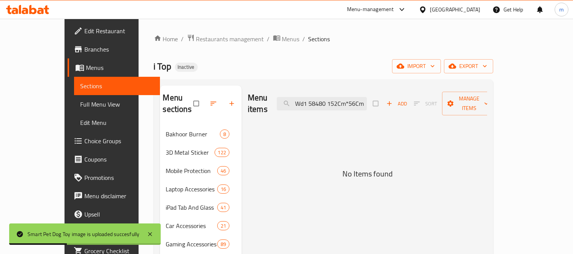
scroll to position [0, 37]
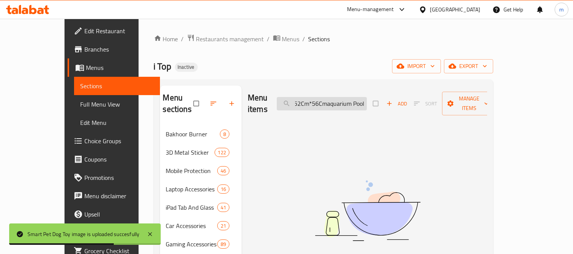
click at [337, 97] on input "Wd1 58480 152Cm*56Cmaquarium Pool" at bounding box center [322, 103] width 90 height 13
paste input "Wd1 58480 152Cm*56Cmaquarium Pool"
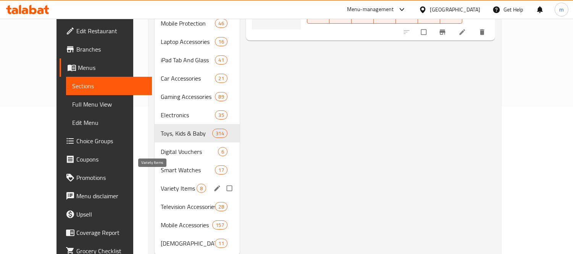
scroll to position [159, 0]
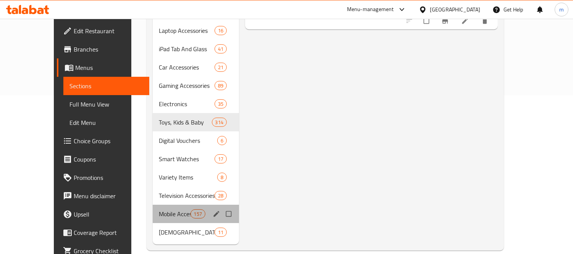
click at [153, 207] on div "Mobile Accessories 157" at bounding box center [196, 214] width 86 height 18
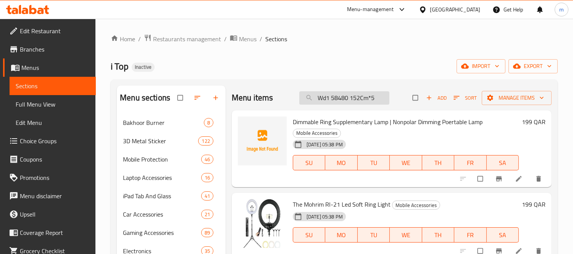
click at [345, 99] on input "Wd1 58480 152Cm*5" at bounding box center [345, 97] width 90 height 13
paste input "360 Degree Magnetic Vacuum Suction Phone Holder by [PERSON_NAME]"
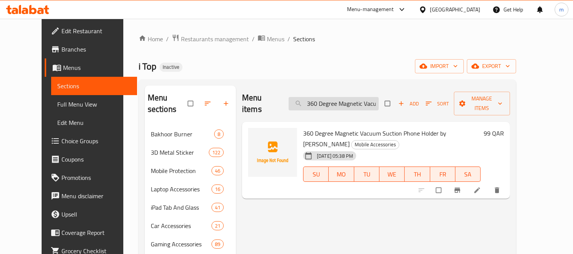
click at [350, 99] on input "360 Degree Magnetic Vacuum Suction Phone Holder by [PERSON_NAME]" at bounding box center [334, 103] width 90 height 13
paste input "Yesido JB22 TWS Wireless Bluetooth Earphone"
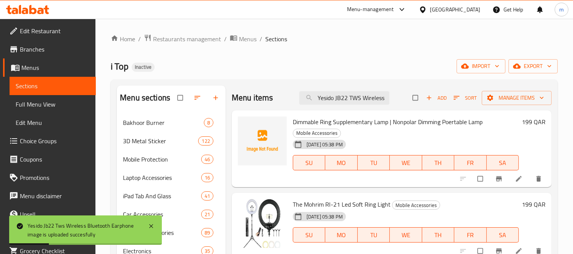
click at [327, 69] on div "i Top Inactive import export" at bounding box center [334, 66] width 447 height 14
click at [338, 93] on input "Yesido JB22 TWS Wireless Bluetooth Earphone" at bounding box center [345, 97] width 90 height 13
paste input "ESIDO - JB21 - True Wireless Earbuds With Smart Touch"
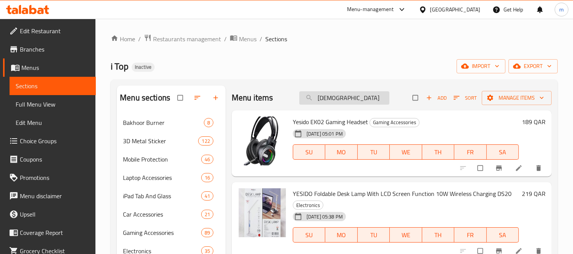
click at [333, 97] on input "[DEMOGRAPHIC_DATA]" at bounding box center [345, 97] width 90 height 13
click at [329, 96] on input "[DEMOGRAPHIC_DATA]" at bounding box center [345, 97] width 90 height 13
paste input "Wst Portable Mini Powerbank 5000mah Quick Charge Type C 20w - White"
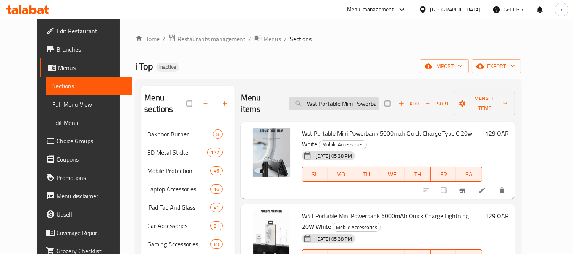
click at [331, 97] on input "Wst Portable Mini Powerbank 5000mah Quick Ch" at bounding box center [334, 103] width 90 height 13
paste input "ST Portable Mini Powerbank 5000mAh Quick Charge 20W - White"
click at [347, 102] on input "WST Portable Min" at bounding box center [334, 103] width 90 height 13
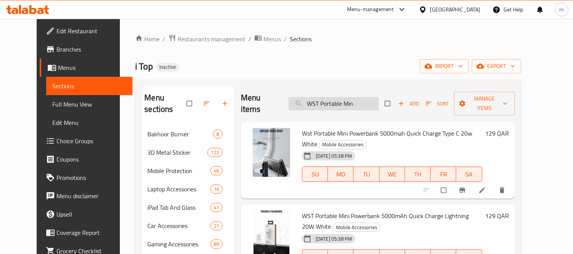
click at [347, 102] on input "WST Portable Min" at bounding box center [334, 103] width 90 height 13
paste input "Multipple Power Bank Docking Station 10000mAh x 6 With Wirless Charging 15W PB9…"
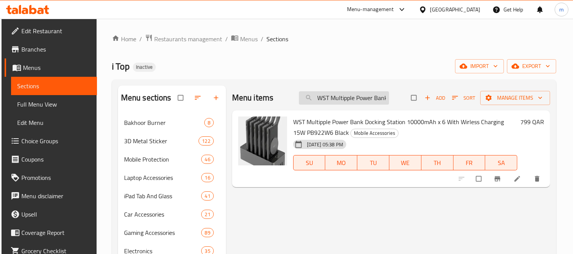
click at [356, 100] on input "WST Multipple Power Bank Docking Station 10000mAh x 6 With Wir" at bounding box center [344, 97] width 90 height 13
paste input "wireless duel mic with charging case"
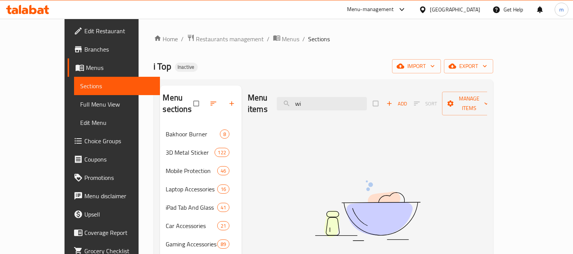
type input "w"
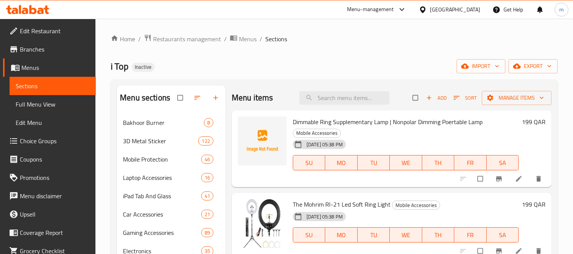
click at [341, 73] on div "i Top Inactive import export" at bounding box center [334, 66] width 447 height 14
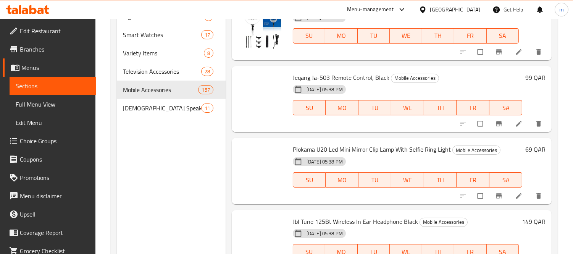
scroll to position [3845, 0]
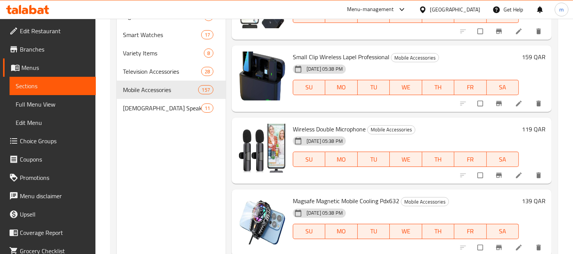
click at [204, 156] on div "Menu sections Bakhoor Burner 8 3D Metal Sticker 122 Mobile Protection 46 Laptop…" at bounding box center [171, 126] width 109 height 625
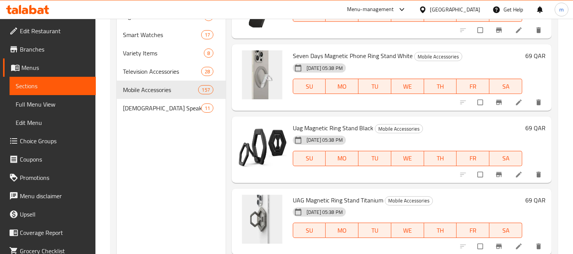
click at [146, 151] on div "Menu sections Bakhoor Burner 8 3D Metal Sticker 122 Mobile Protection 46 Laptop…" at bounding box center [171, 126] width 109 height 625
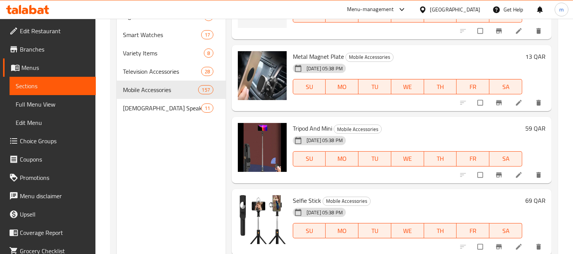
click at [209, 173] on div "Menu sections Bakhoor Burner 8 3D Metal Sticker 122 Mobile Protection 46 Laptop…" at bounding box center [171, 126] width 109 height 625
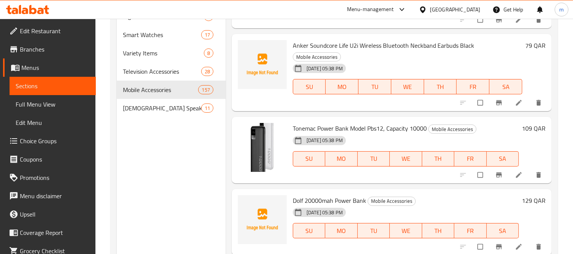
click at [202, 170] on div "Menu sections Bakhoor Burner 8 3D Metal Sticker 122 Mobile Protection 46 Laptop…" at bounding box center [171, 126] width 109 height 625
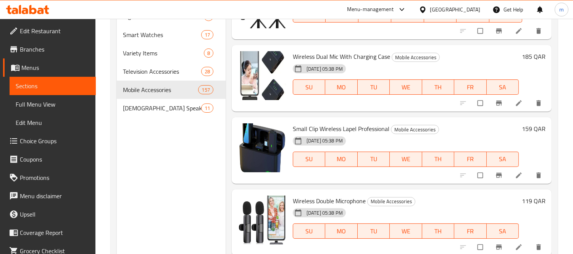
click at [154, 180] on div "Menu sections Bakhoor Burner 8 3D Metal Sticker 122 Mobile Protection 46 Laptop…" at bounding box center [171, 126] width 109 height 625
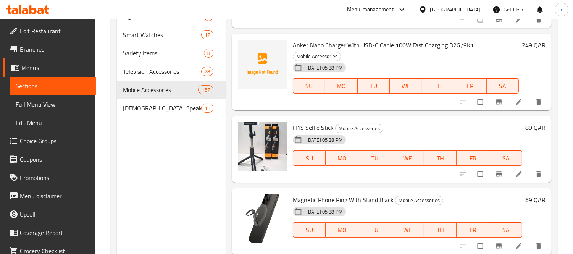
click at [147, 181] on div "Menu sections Bakhoor Burner 8 3D Metal Sticker 122 Mobile Protection 46 Laptop…" at bounding box center [171, 126] width 109 height 625
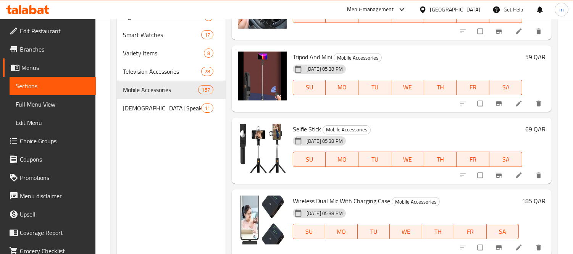
click at [158, 180] on div "Menu sections Bakhoor Burner 8 3D Metal Sticker 122 Mobile Protection 46 Laptop…" at bounding box center [171, 126] width 109 height 625
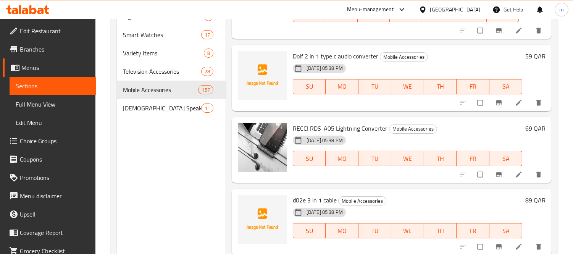
click at [159, 164] on div "Menu sections Bakhoor Burner 8 3D Metal Sticker 122 Mobile Protection 46 Laptop…" at bounding box center [171, 126] width 109 height 625
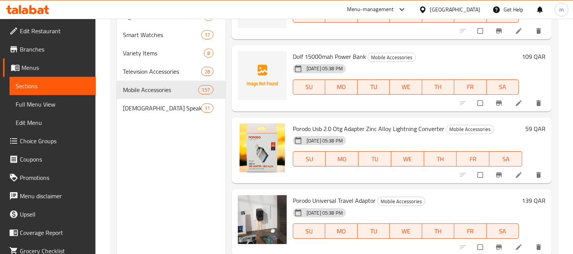
click at [175, 189] on div "Menu sections Bakhoor Burner 8 3D Metal Sticker 122 Mobile Protection 46 Laptop…" at bounding box center [171, 126] width 109 height 625
click at [178, 187] on div "Menu sections Bakhoor Burner 8 3D Metal Sticker 122 Mobile Protection 46 Laptop…" at bounding box center [171, 126] width 109 height 625
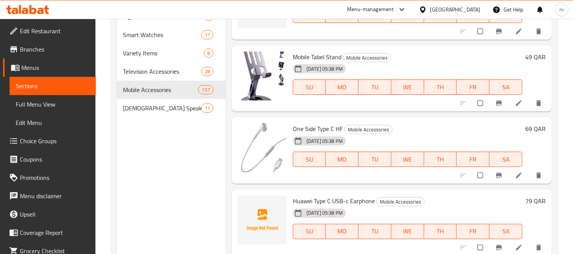
click at [161, 168] on div "Menu sections Bakhoor Burner 8 3D Metal Sticker 122 Mobile Protection 46 Laptop…" at bounding box center [171, 126] width 109 height 625
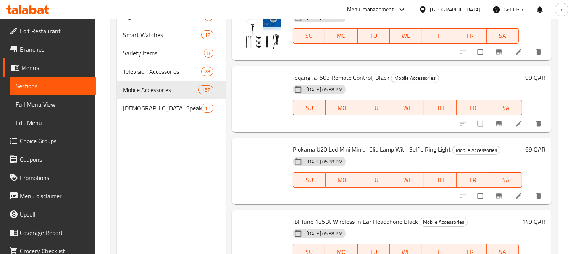
scroll to position [5440, 0]
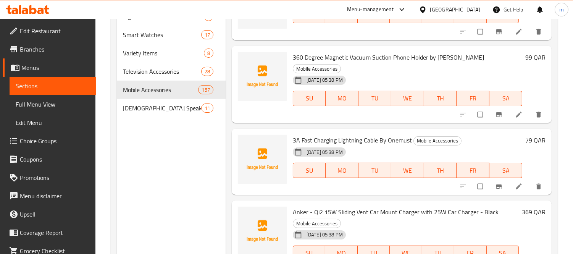
click at [195, 153] on div "Menu sections Bakhoor Burner 8 3D Metal Sticker 122 Mobile Protection 46 Laptop…" at bounding box center [171, 126] width 109 height 625
click at [212, 182] on div "Menu sections Bakhoor Burner 8 3D Metal Sticker 122 Mobile Protection 46 Laptop…" at bounding box center [171, 126] width 109 height 625
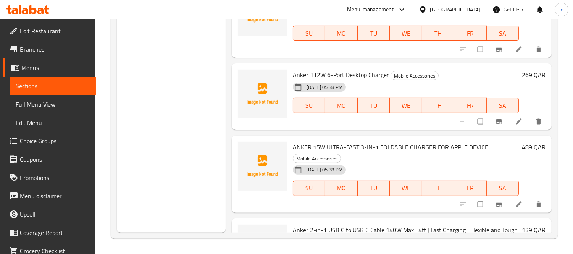
scroll to position [5656, 0]
